Goal: Information Seeking & Learning: Learn about a topic

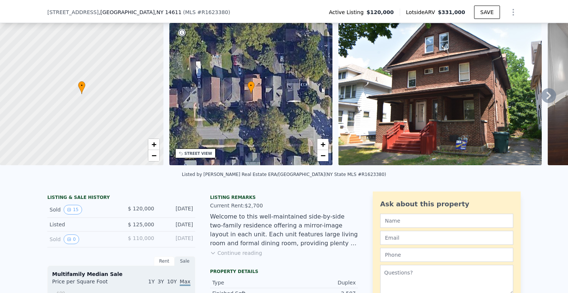
scroll to position [34, 0]
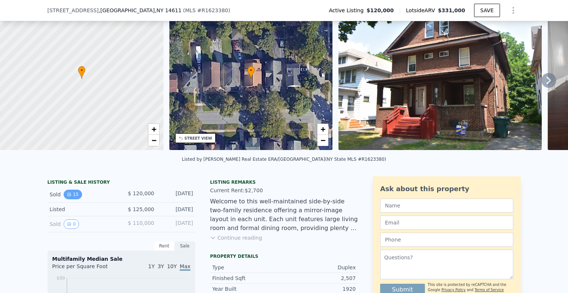
click at [68, 196] on icon "View historical data" at bounding box center [69, 194] width 3 height 3
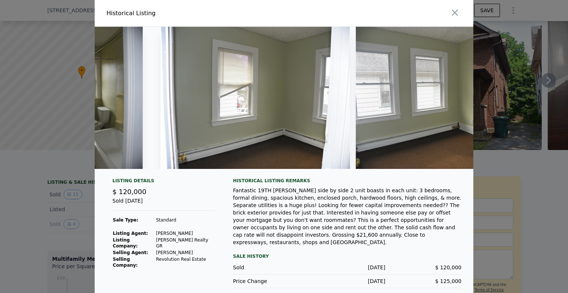
scroll to position [0, 2079]
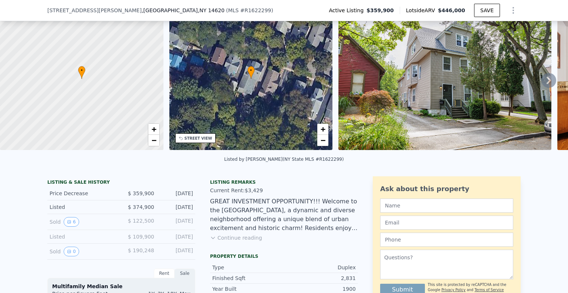
scroll to position [71, 0]
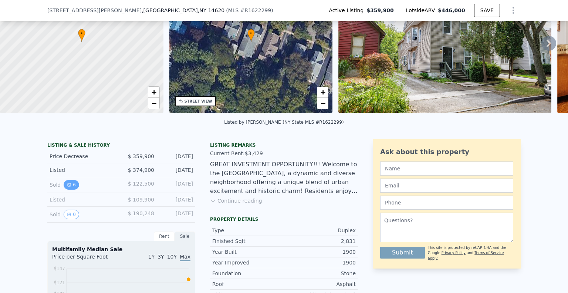
click at [71, 189] on button "6" at bounding box center [72, 185] width 16 height 10
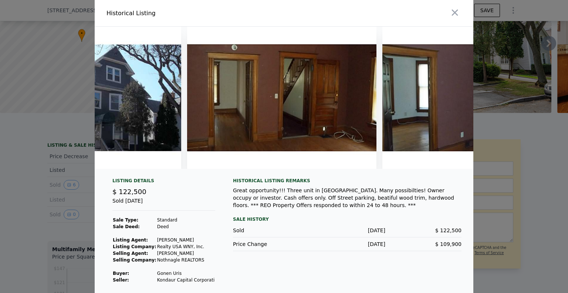
scroll to position [0, 0]
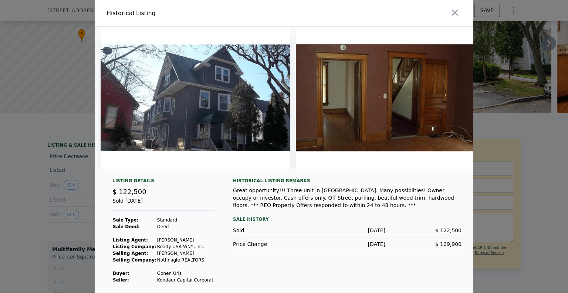
click at [48, 123] on div at bounding box center [284, 146] width 568 height 293
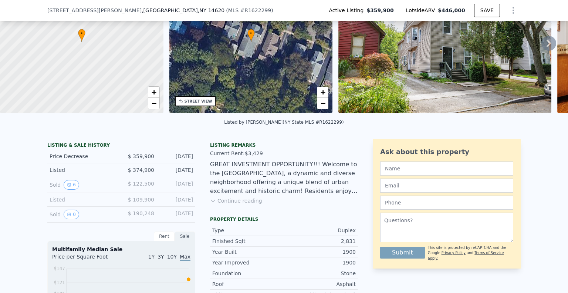
click at [52, 123] on div "Listed by [PERSON_NAME] (NY State MLS #R1622299)" at bounding box center [284, 124] width 568 height 18
